Goal: Task Accomplishment & Management: Complete application form

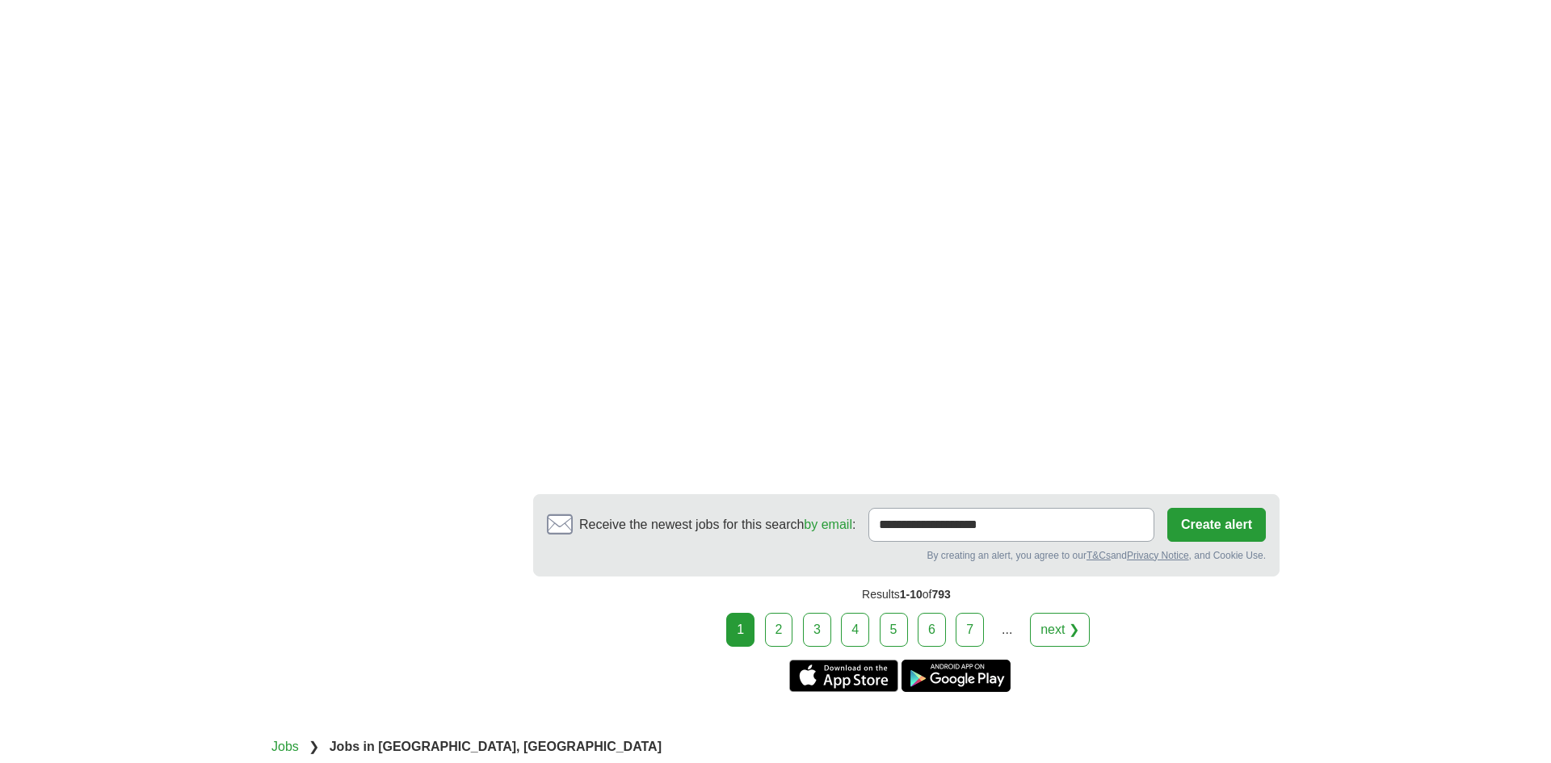
scroll to position [2727, 0]
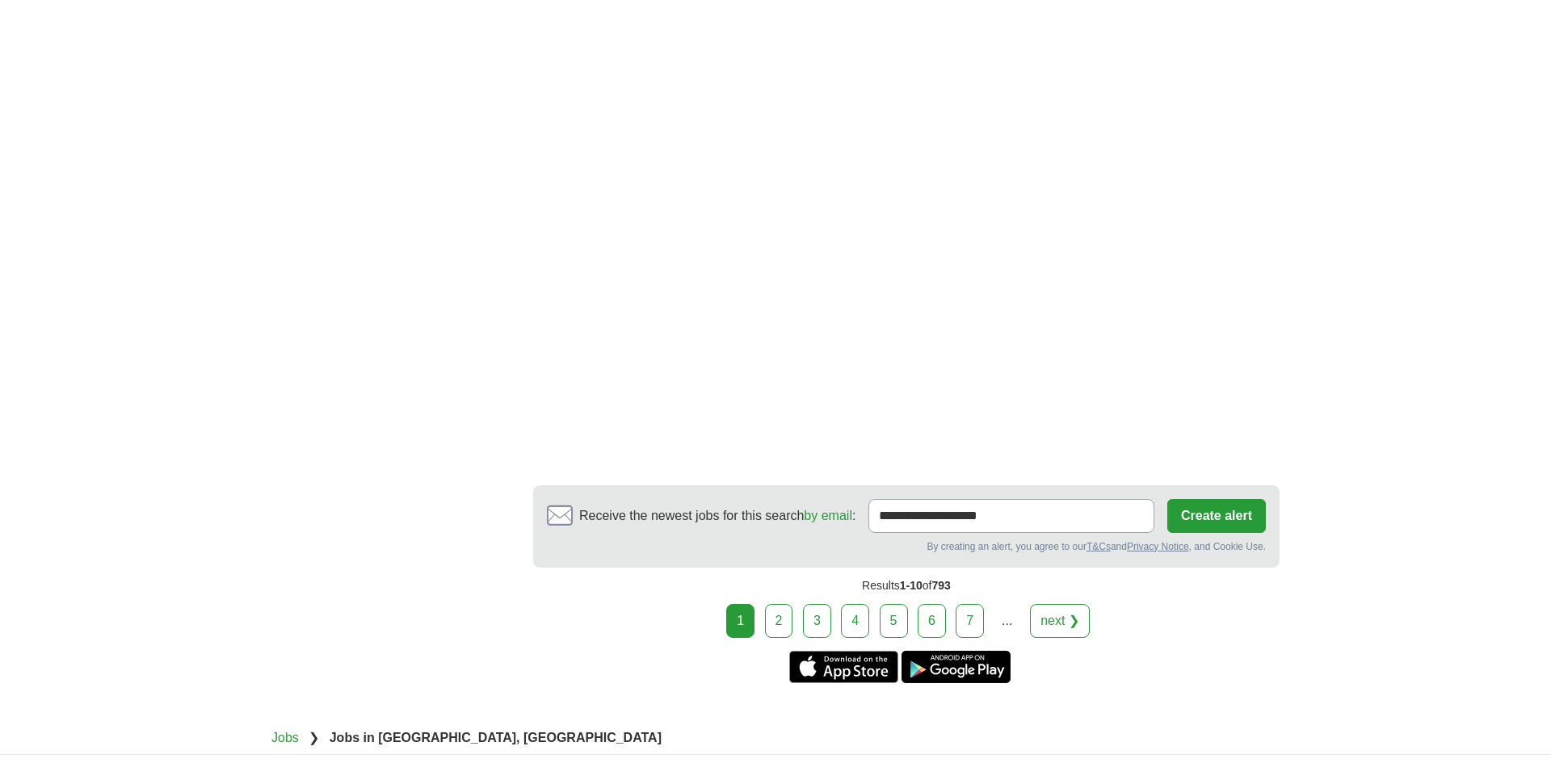
click at [885, 613] on link "5" at bounding box center [894, 621] width 28 height 34
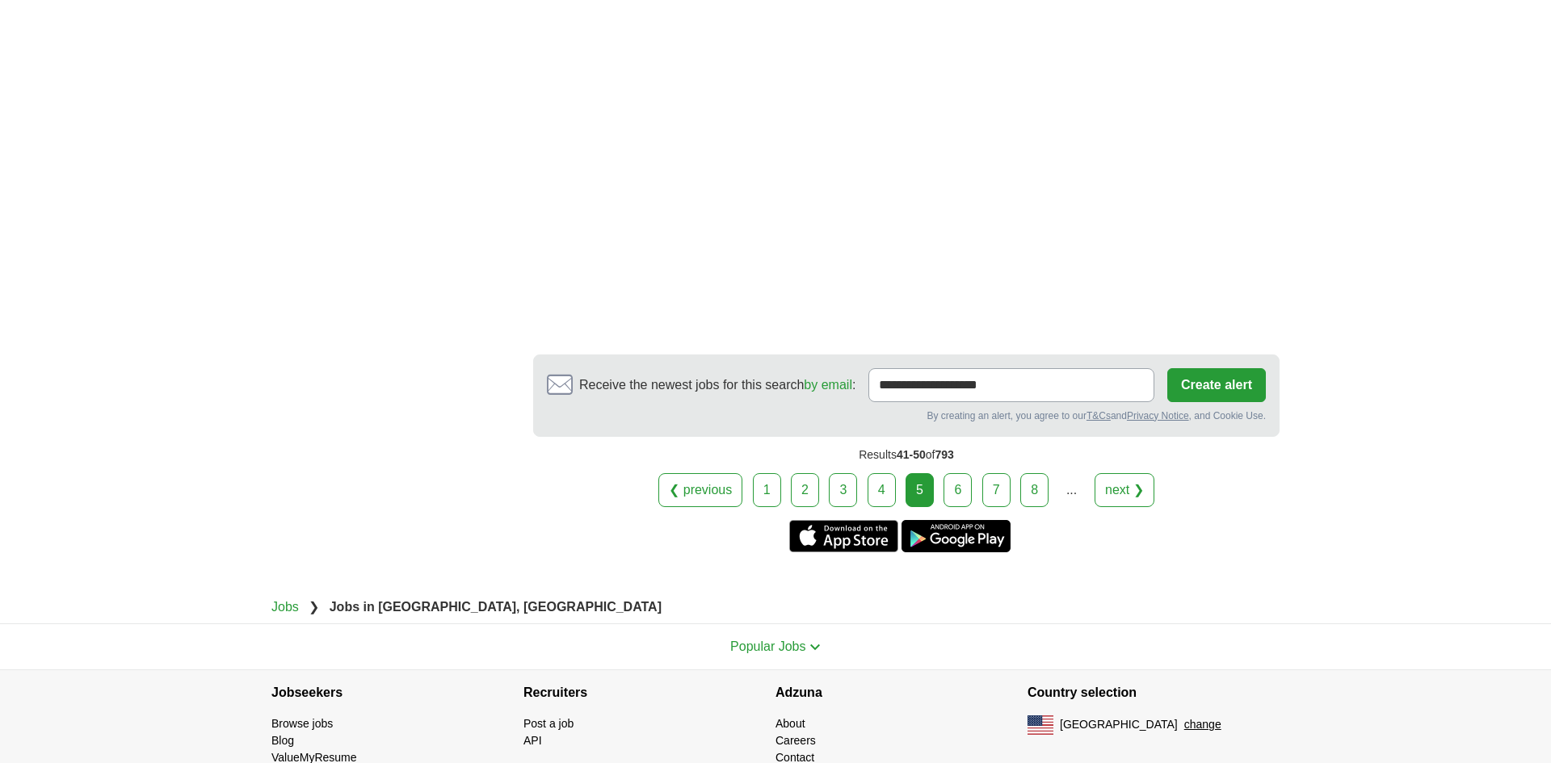
scroll to position [2963, 0]
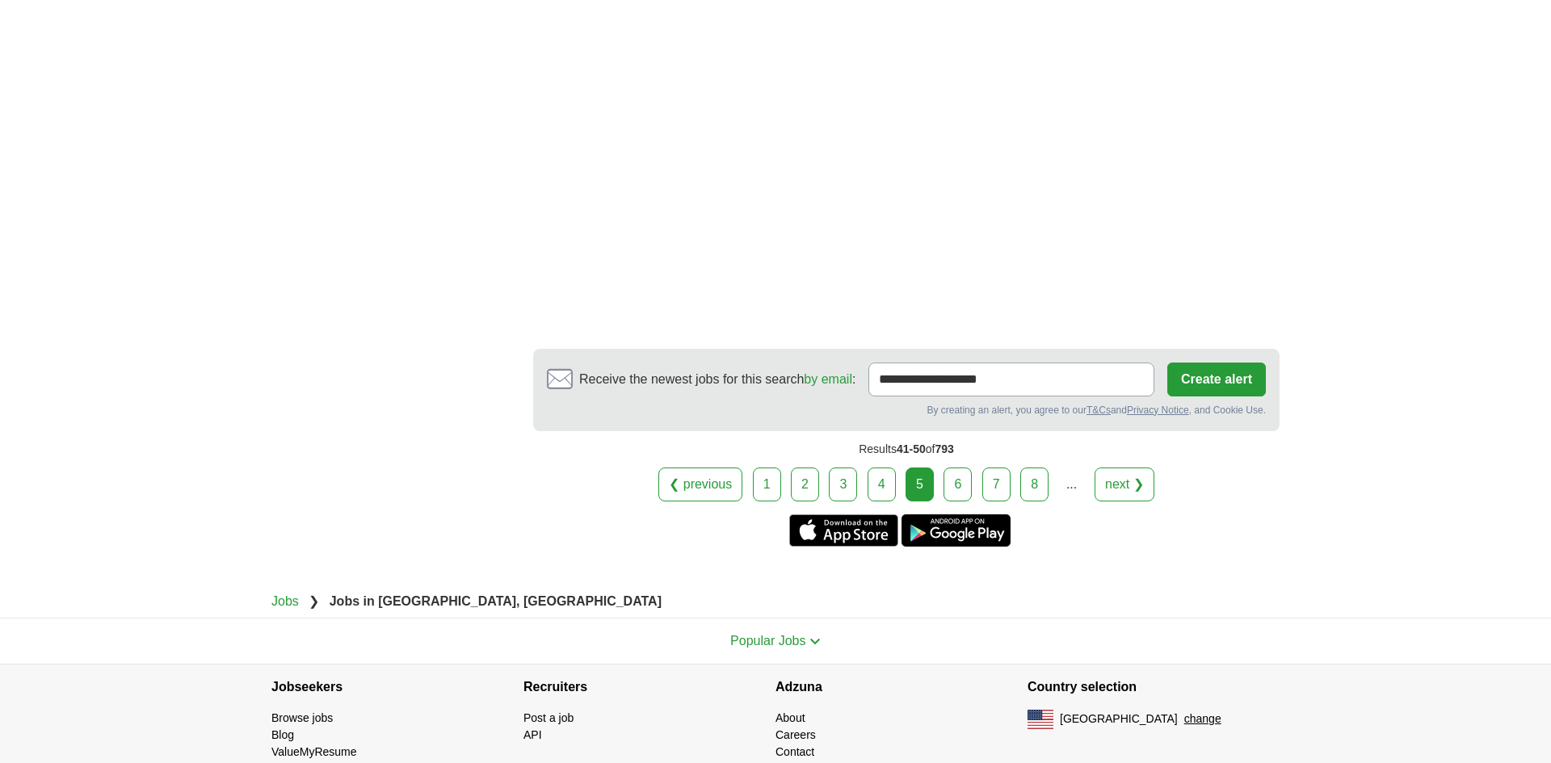
click at [958, 502] on link "6" at bounding box center [958, 485] width 28 height 34
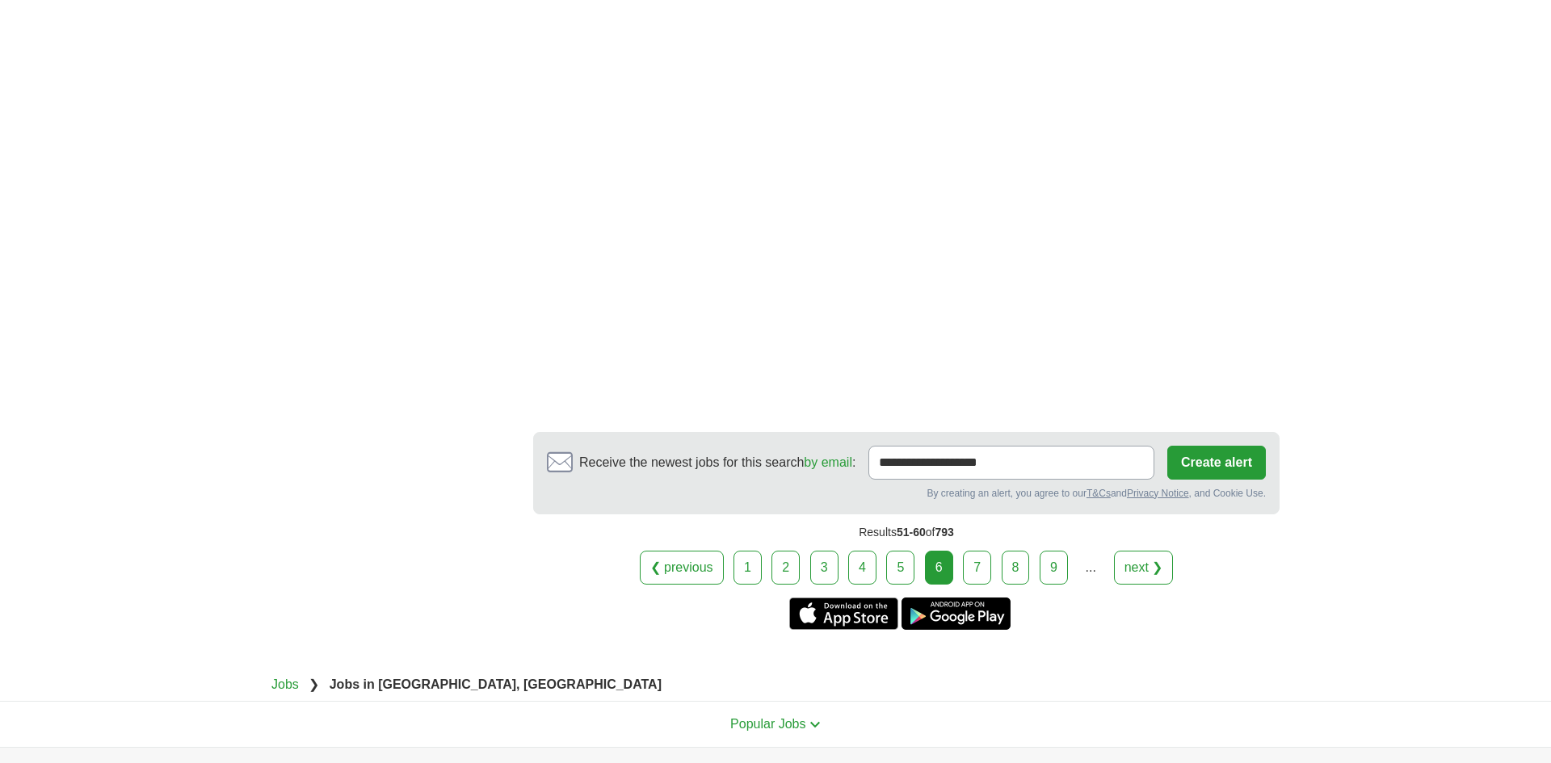
scroll to position [2822, 0]
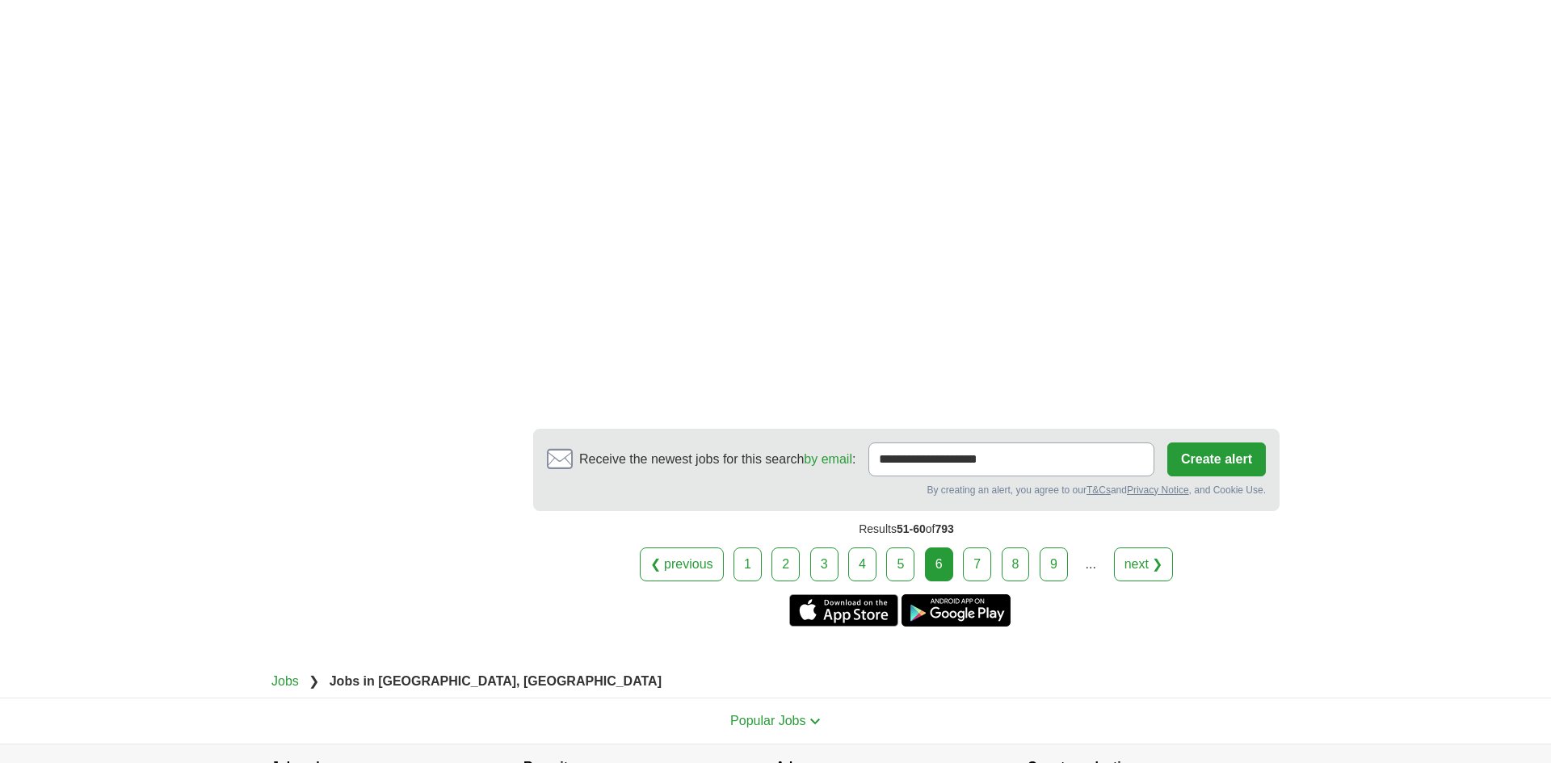
click at [1006, 582] on link "8" at bounding box center [1016, 565] width 28 height 34
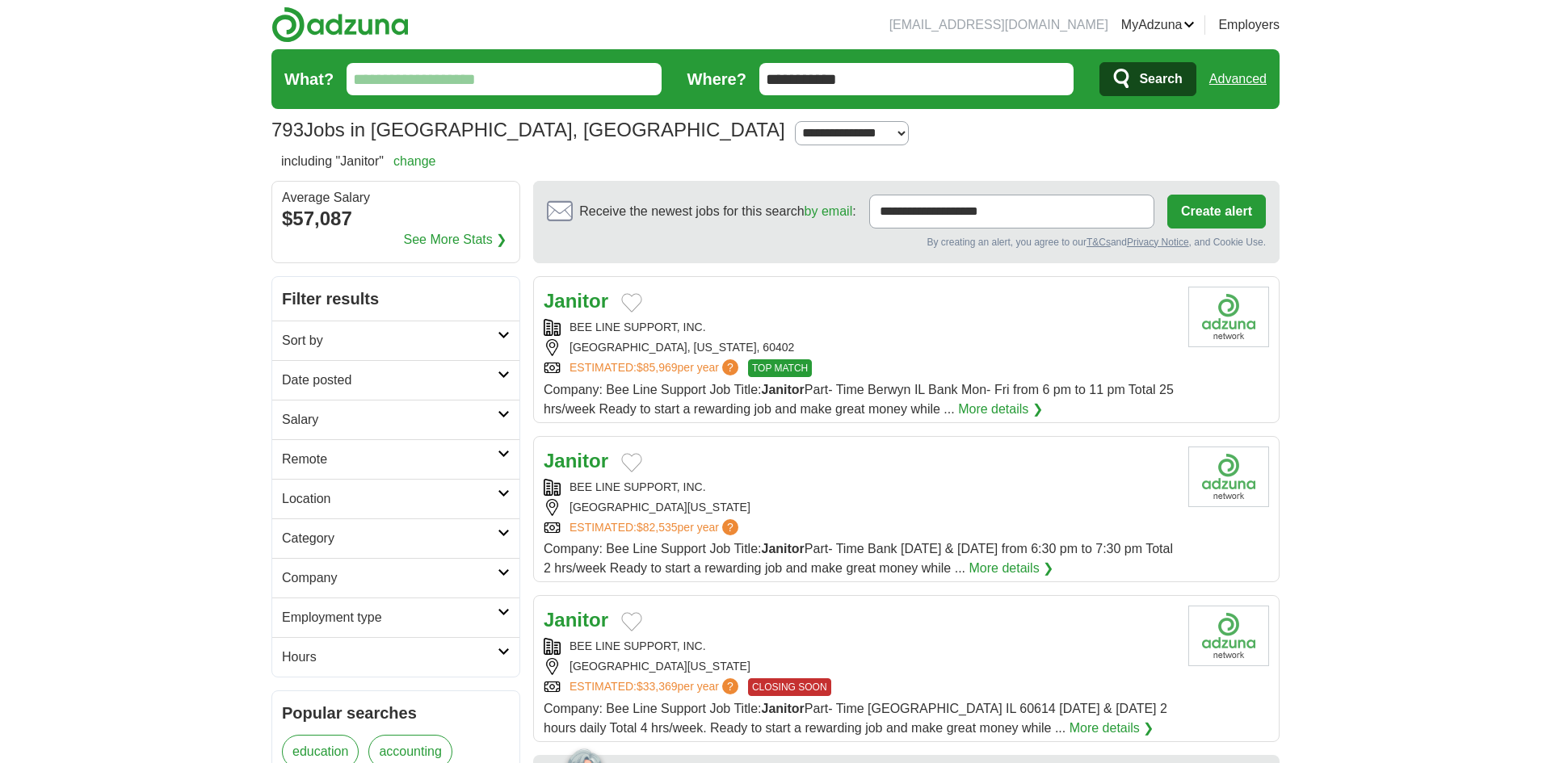
click at [755, 335] on div "BEE LINE SUPPORT, INC." at bounding box center [860, 327] width 632 height 17
